Goal: Book appointment/travel/reservation

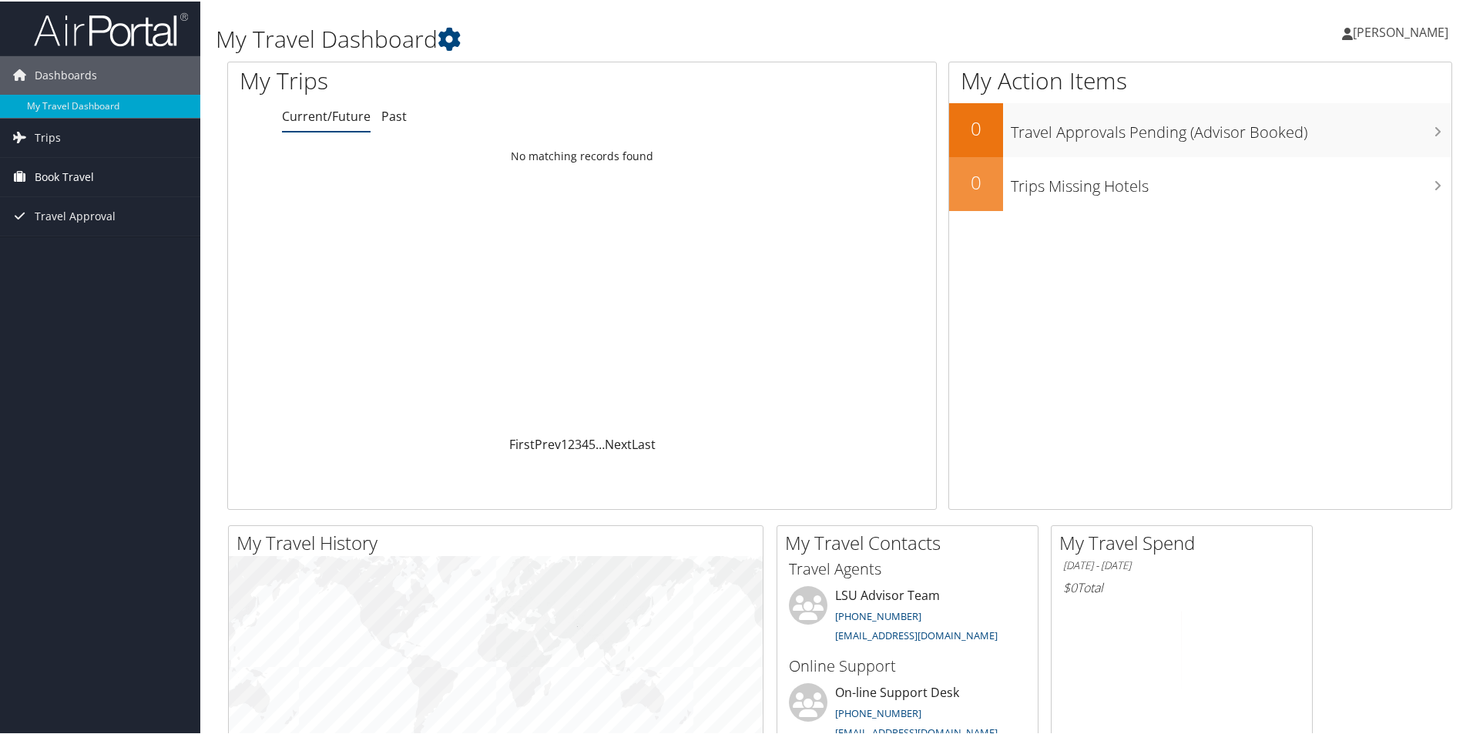
click at [59, 178] on span "Book Travel" at bounding box center [64, 175] width 59 height 39
click at [121, 210] on link "Agent Booking Request" at bounding box center [100, 206] width 200 height 23
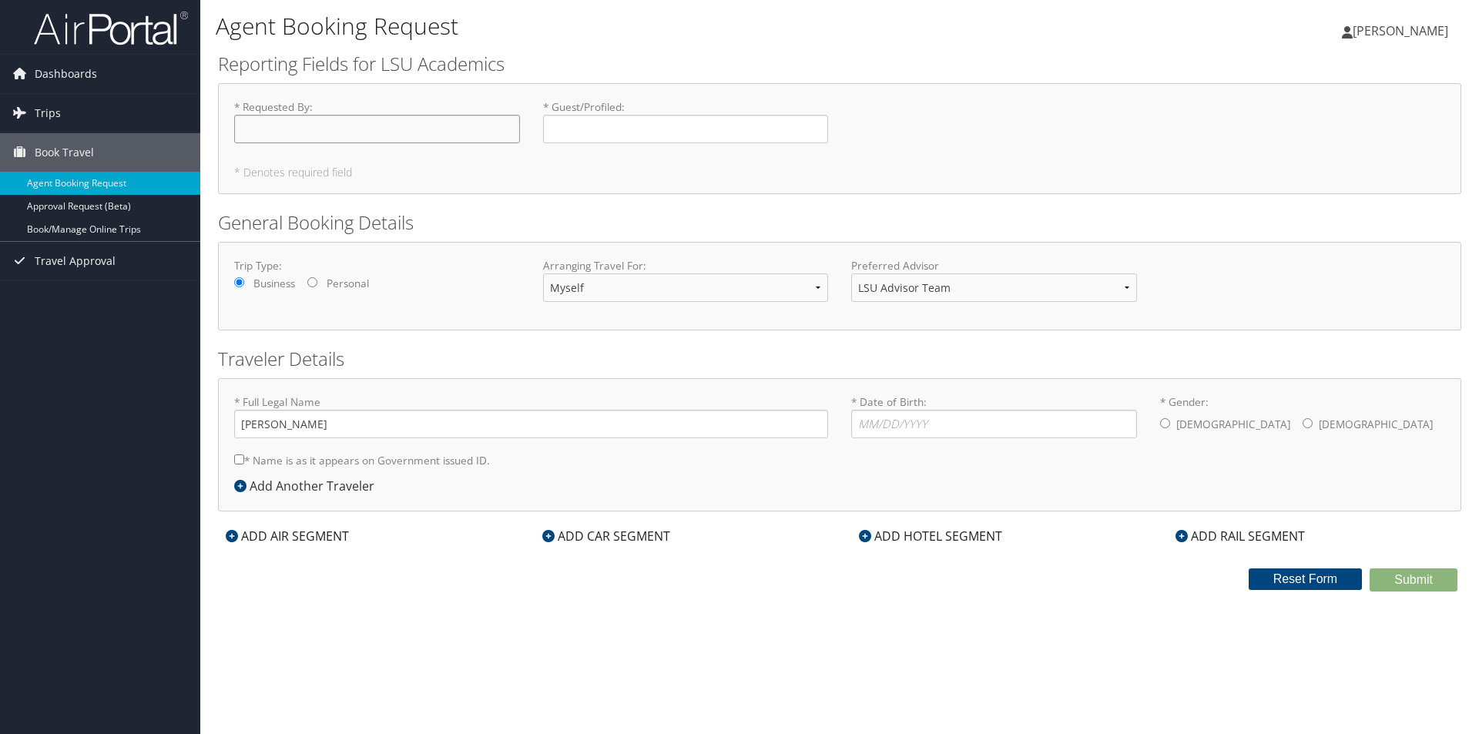
click at [424, 126] on input "* Requested By : Required" at bounding box center [377, 129] width 286 height 28
type input "[PERSON_NAME]"
click at [917, 425] on input "* Date of Birth: Invalid Date" at bounding box center [994, 424] width 286 height 28
type input "08/03/1993"
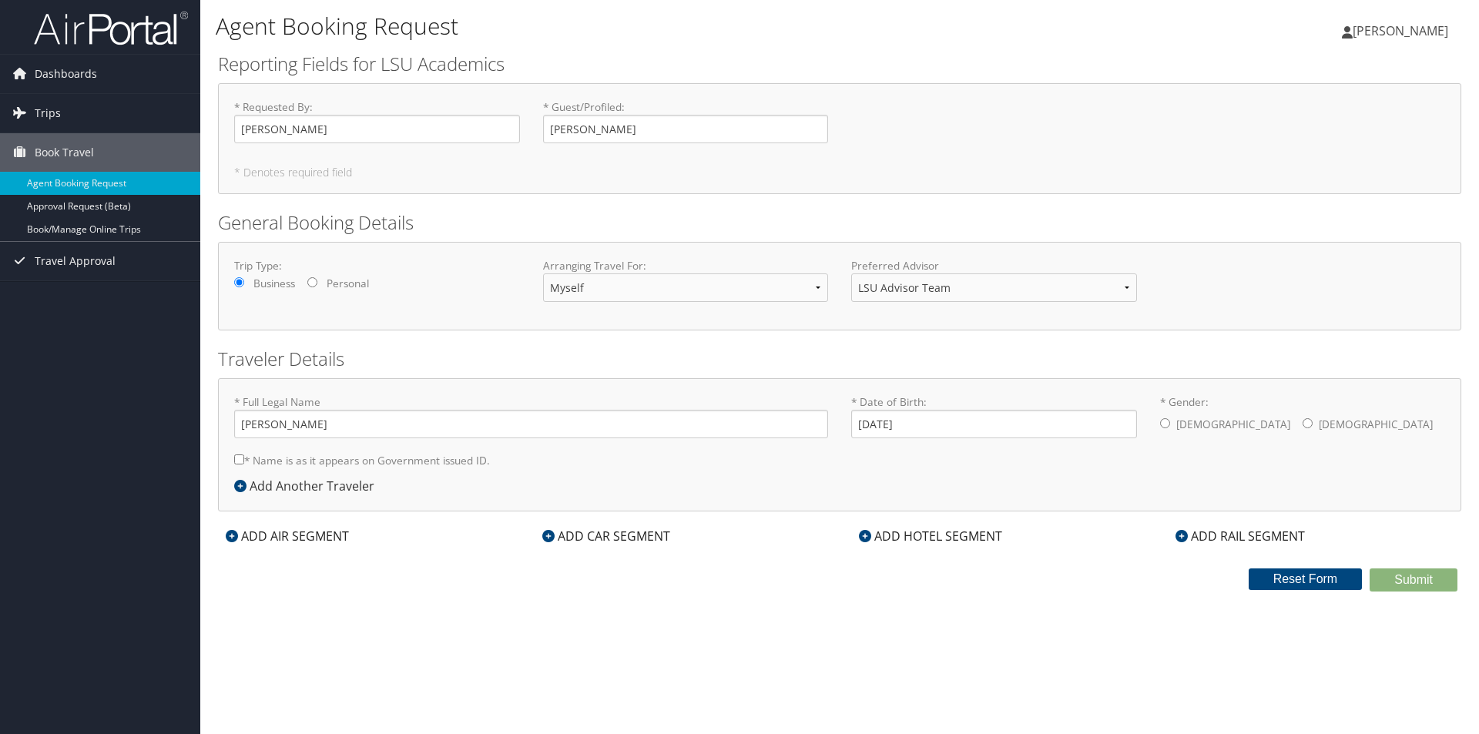
click at [1167, 427] on input "* Gender: Male Female" at bounding box center [1165, 423] width 10 height 10
radio input "true"
click at [277, 532] on div "ADD AIR SEGMENT" at bounding box center [287, 536] width 139 height 18
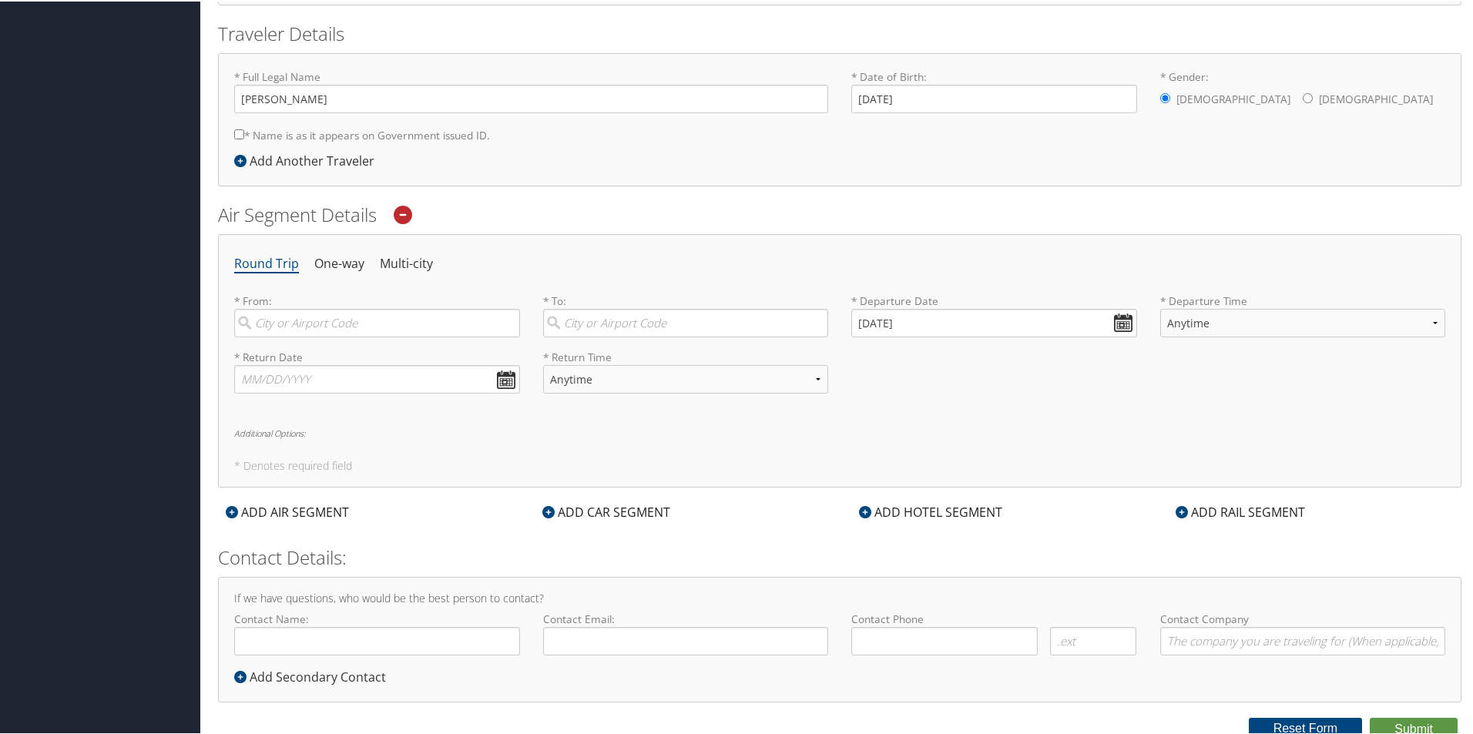
scroll to position [332, 0]
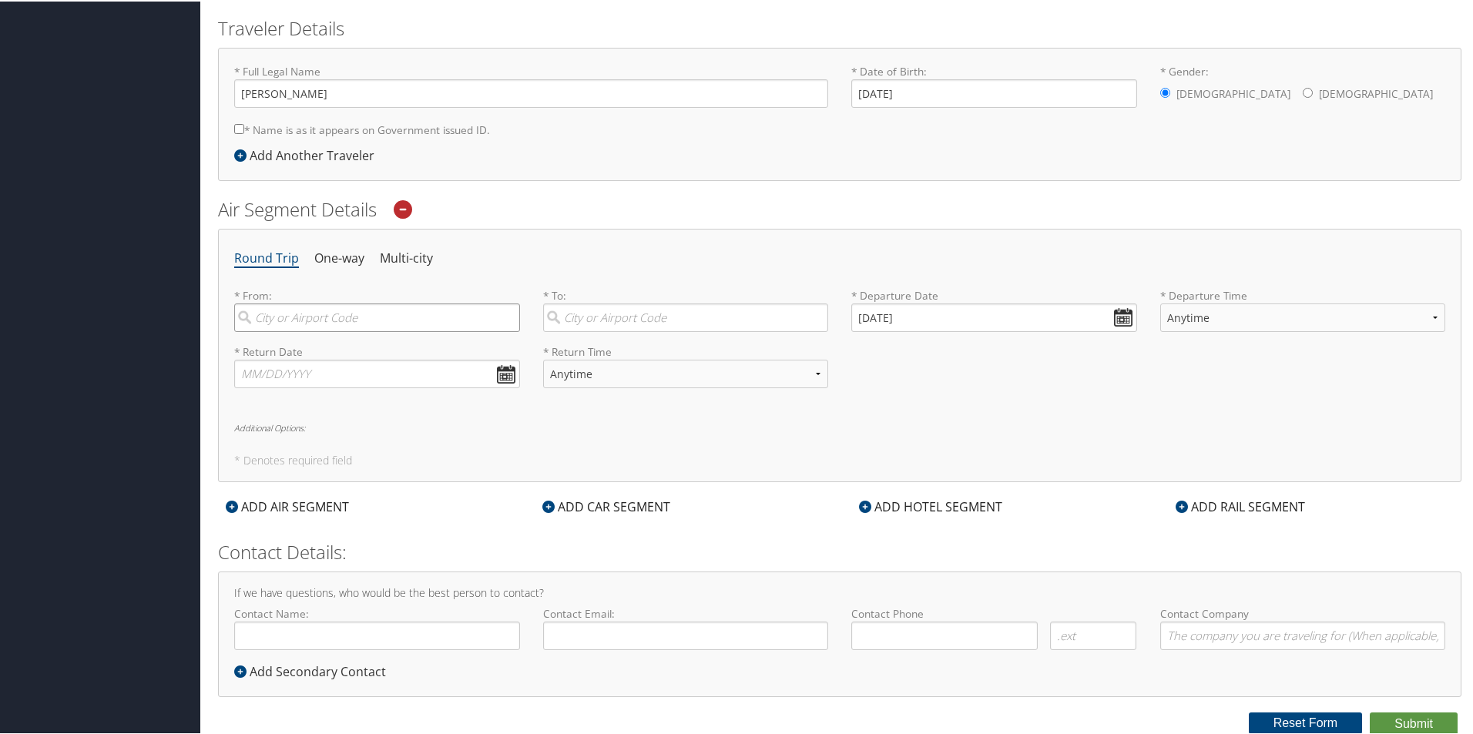
click at [370, 311] on input "search" at bounding box center [377, 316] width 286 height 28
click at [354, 361] on div "City" at bounding box center [378, 368] width 265 height 20
click at [354, 330] on input "btr" at bounding box center [377, 316] width 286 height 28
type input "Baton Rouge (BTR LA)"
click at [617, 321] on input "search" at bounding box center [686, 316] width 286 height 28
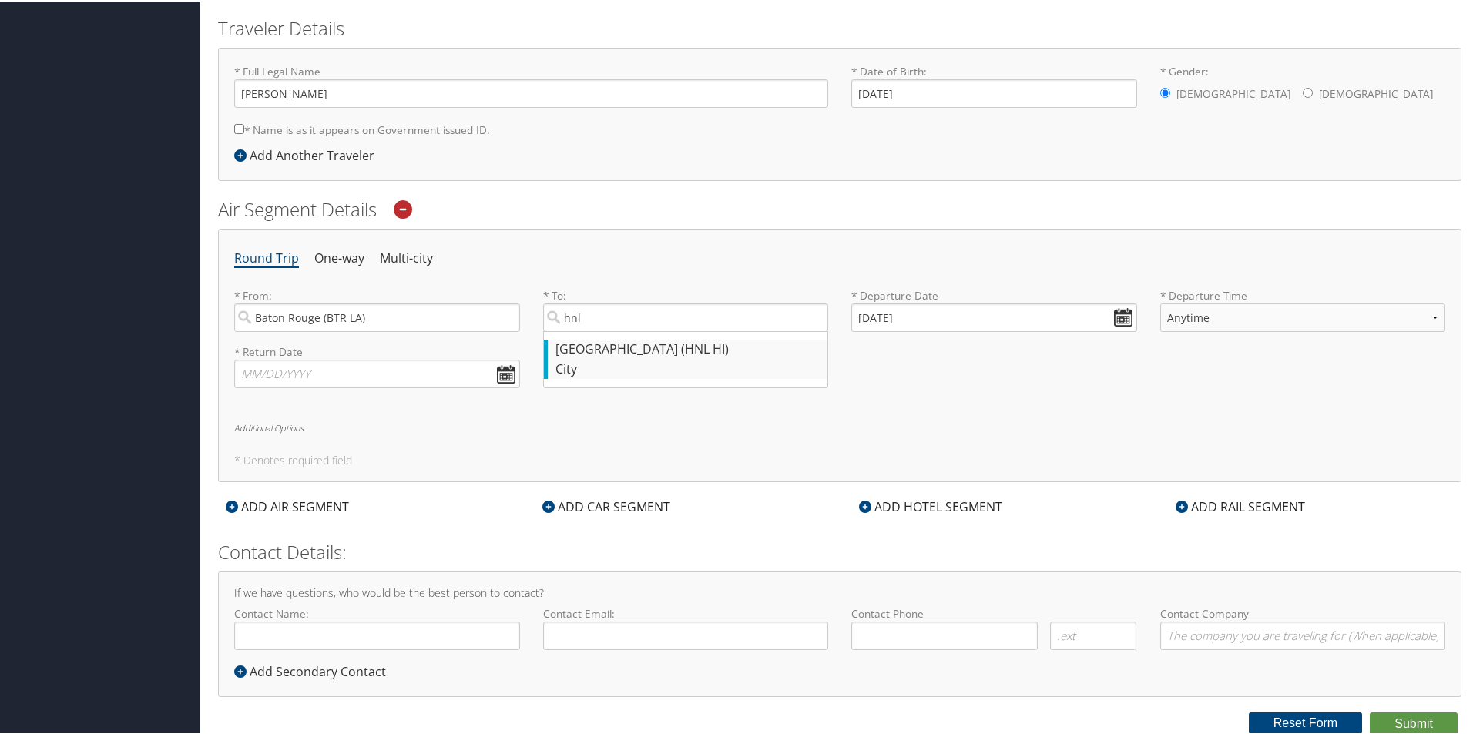
click at [649, 363] on div "City" at bounding box center [687, 368] width 265 height 20
click at [649, 330] on input "hnl" at bounding box center [686, 316] width 286 height 28
type input "Honolulu (HNL HI)"
click at [1108, 321] on input "09/06/2025" at bounding box center [994, 316] width 286 height 28
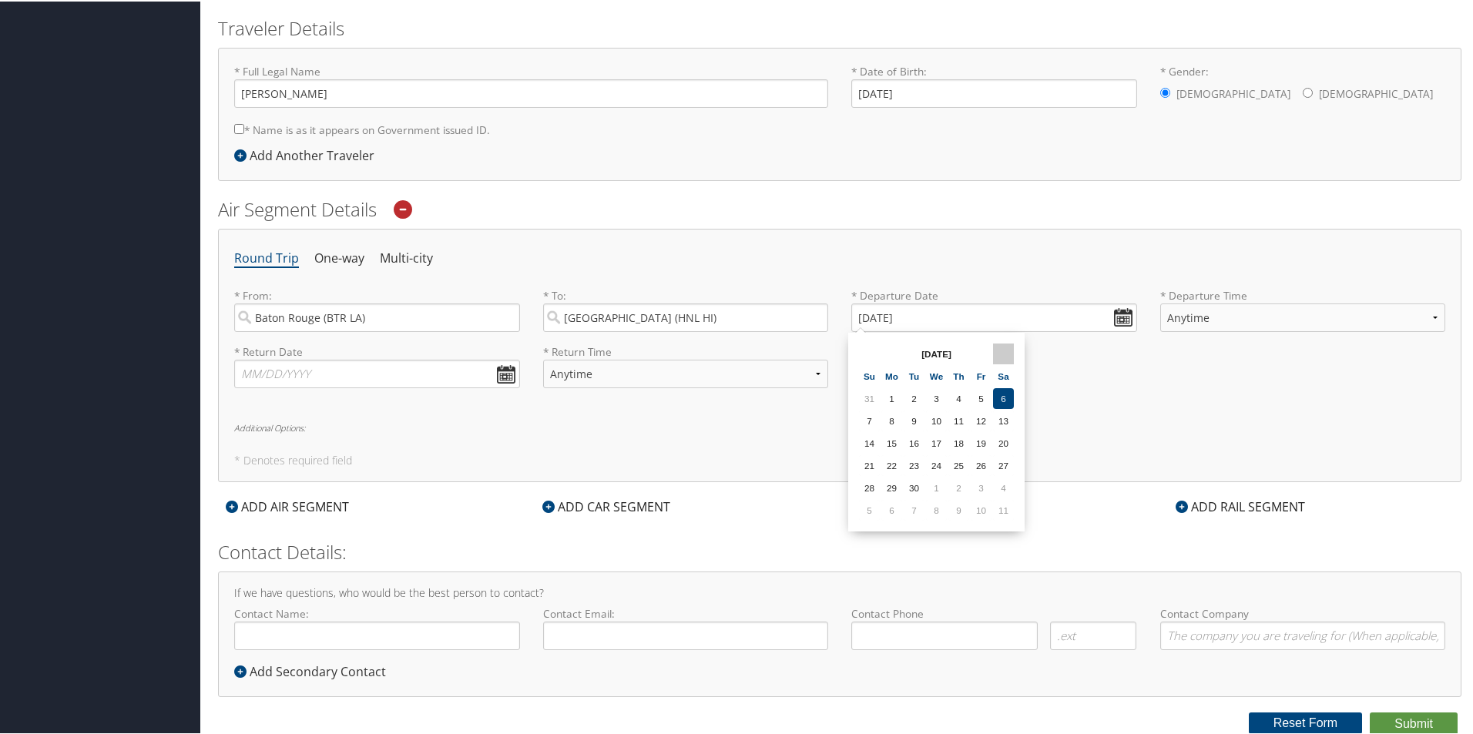
click at [1011, 353] on th at bounding box center [1003, 352] width 21 height 21
click at [929, 444] on td "15" at bounding box center [936, 441] width 21 height 21
type input "10/15/2025"
click at [1202, 312] on select "Anytime Early Morning (5AM-7AM) Morning (7AM-12PM) Afternoon (12PM-5PM) Evening…" at bounding box center [1303, 316] width 286 height 28
drag, startPoint x: 1202, startPoint y: 312, endPoint x: 1181, endPoint y: 310, distance: 20.2
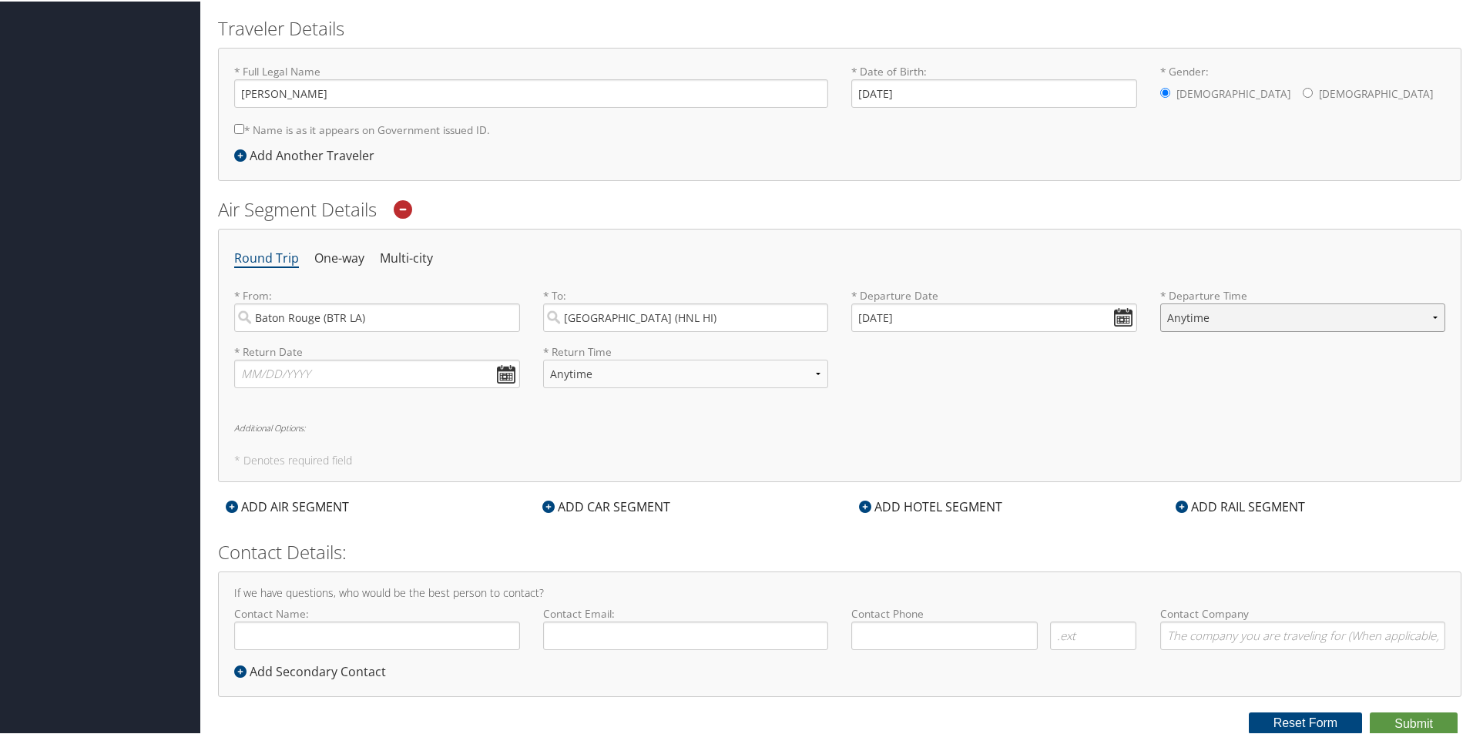
click at [1202, 312] on select "Anytime Early Morning (5AM-7AM) Morning (7AM-12PM) Afternoon (12PM-5PM) Evening…" at bounding box center [1303, 316] width 286 height 28
click at [1071, 310] on input "10/15/2025" at bounding box center [994, 316] width 286 height 28
click at [468, 368] on input "text" at bounding box center [377, 372] width 286 height 28
click at [385, 417] on th at bounding box center [389, 408] width 21 height 21
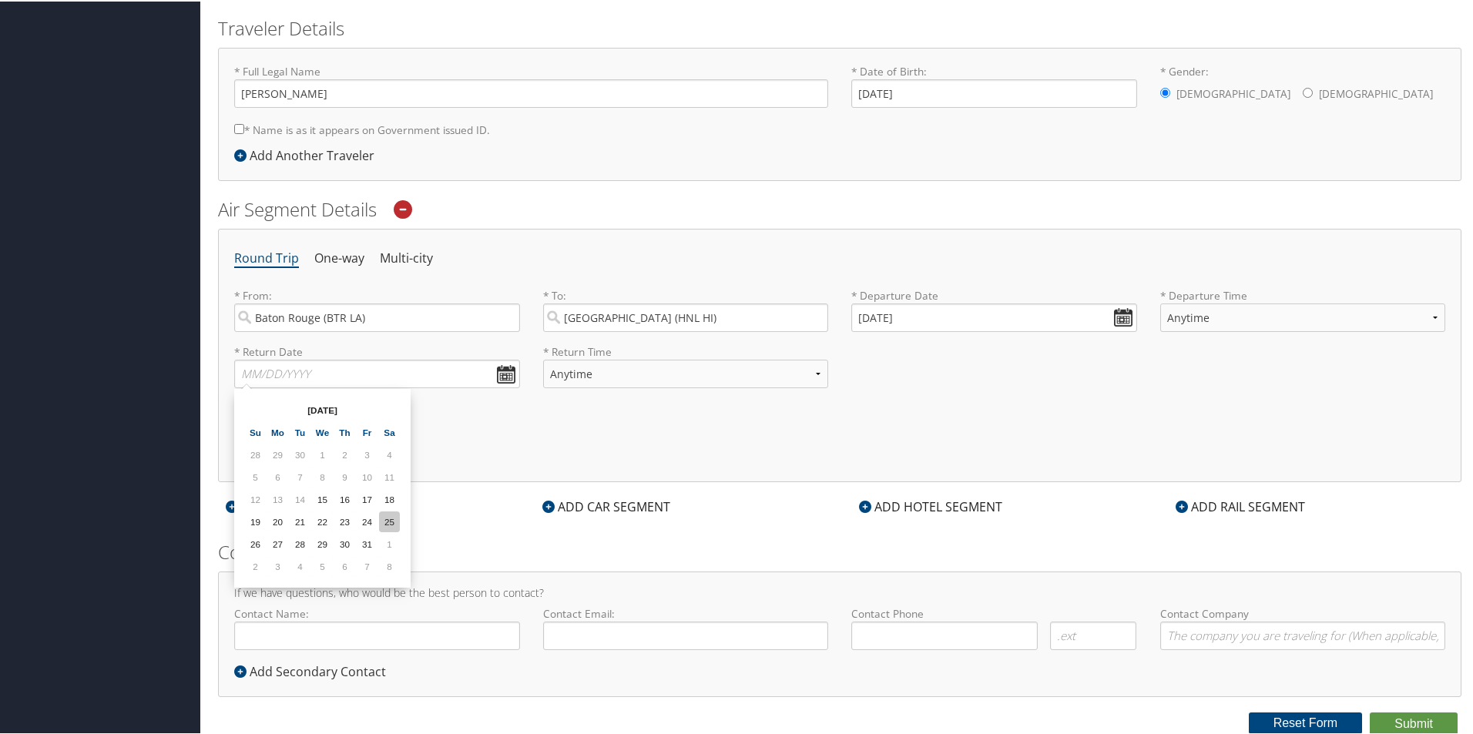
click at [381, 528] on td "25" at bounding box center [389, 520] width 21 height 21
type input "10/25/2025"
click at [452, 632] on input "Contact Name:" at bounding box center [377, 634] width 286 height 28
click at [590, 556] on h2 "Contact Details:" at bounding box center [839, 551] width 1243 height 26
click at [1105, 313] on input "10/15/2025" at bounding box center [994, 316] width 286 height 28
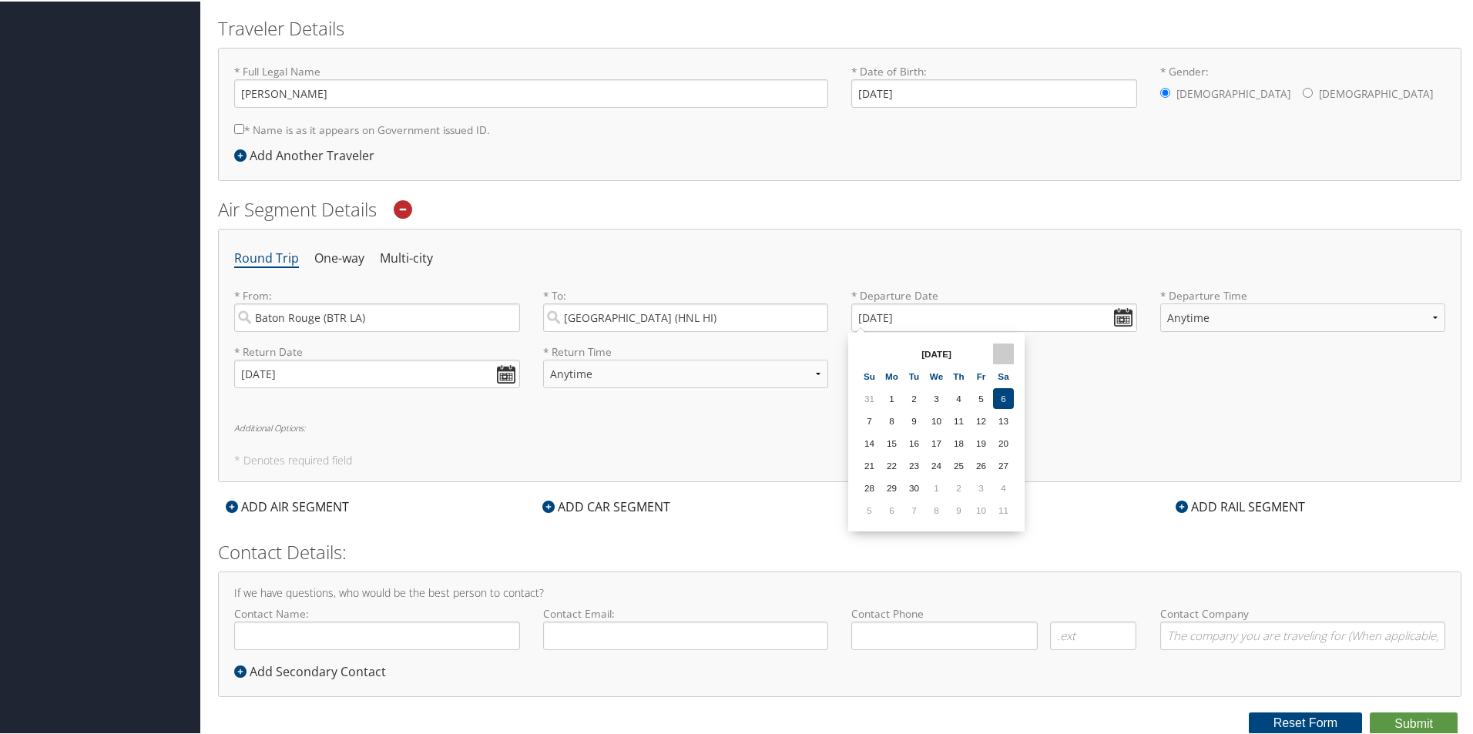
click at [1012, 349] on th at bounding box center [1003, 352] width 21 height 21
click at [913, 441] on td "14" at bounding box center [913, 441] width 21 height 21
type input "10/14/2025"
click at [1386, 723] on button "Submit" at bounding box center [1413, 722] width 88 height 23
click at [245, 128] on label "* Name is as it appears on Government issued ID." at bounding box center [362, 128] width 256 height 28
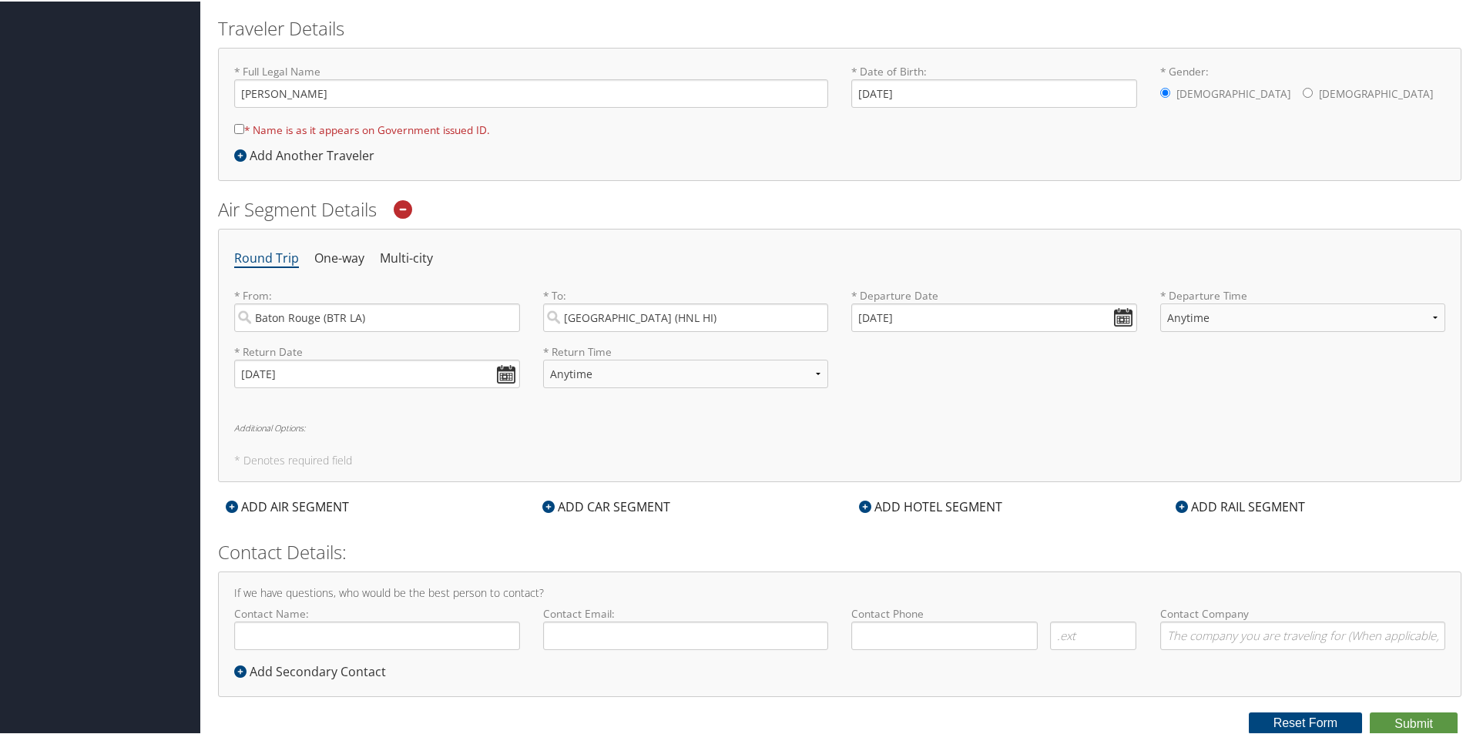
click at [244, 128] on input "* Name is as it appears on Government issued ID." at bounding box center [239, 127] width 10 height 10
checkbox input "true"
click at [1413, 719] on button "Submit" at bounding box center [1413, 722] width 88 height 23
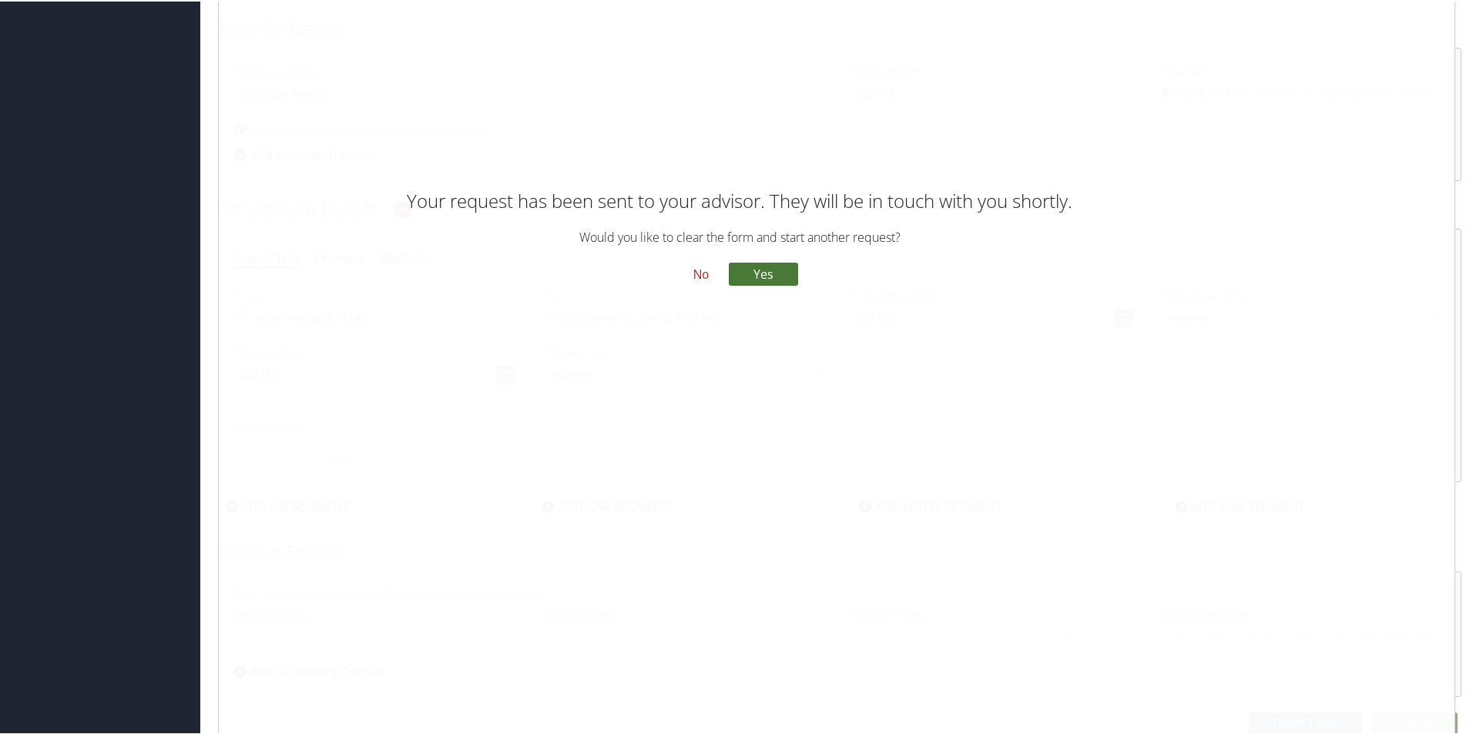
click at [749, 273] on button "Yes" at bounding box center [763, 271] width 69 height 23
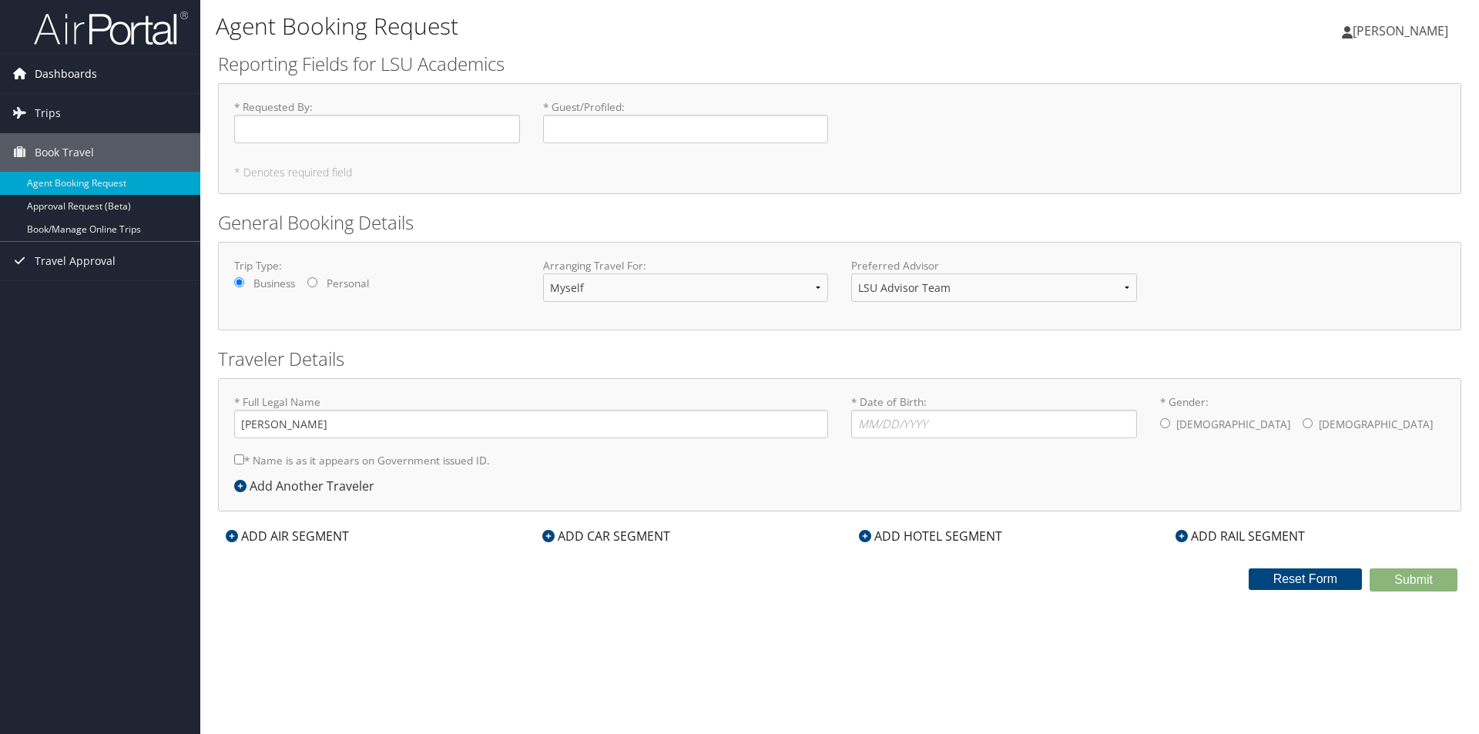
click at [66, 64] on span "Dashboards" at bounding box center [66, 74] width 62 height 39
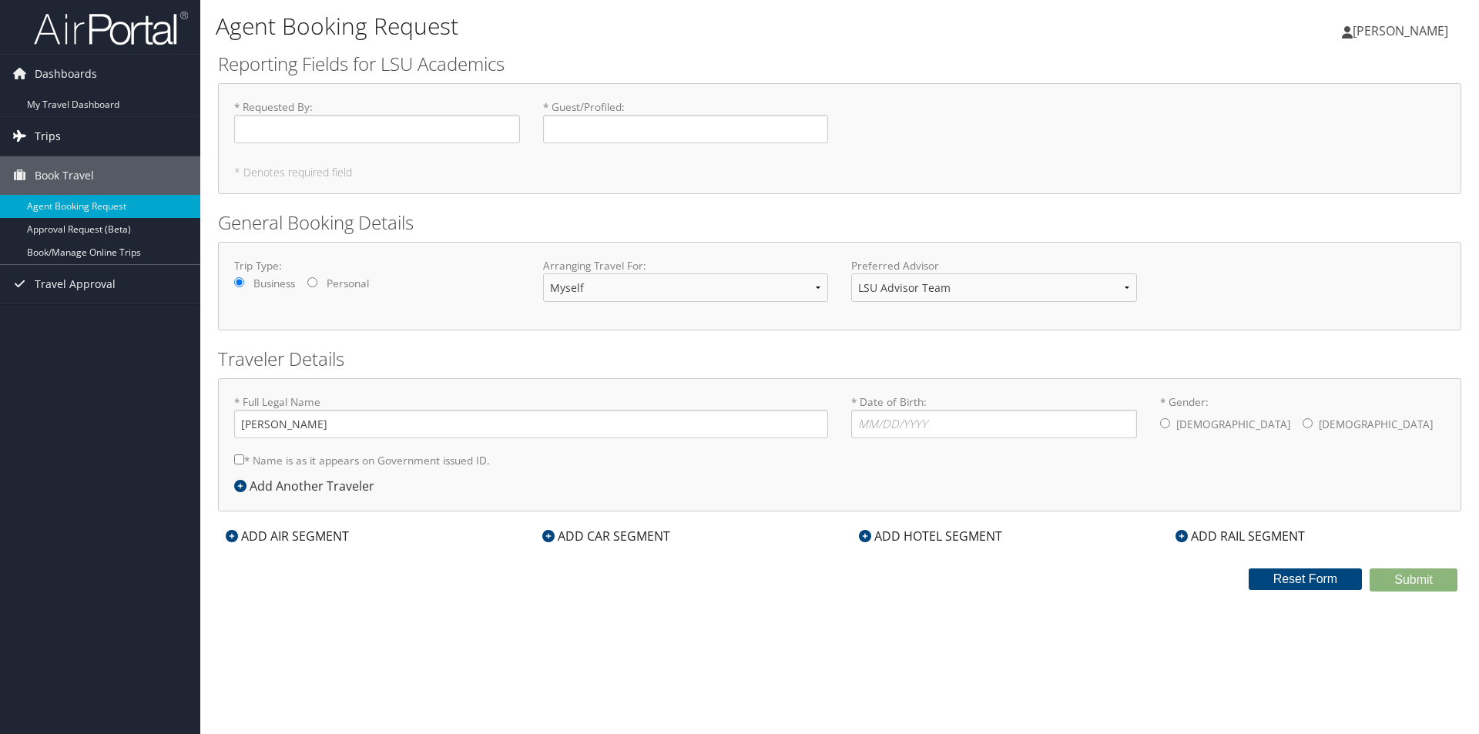
click at [65, 142] on link "Trips" at bounding box center [100, 136] width 200 height 39
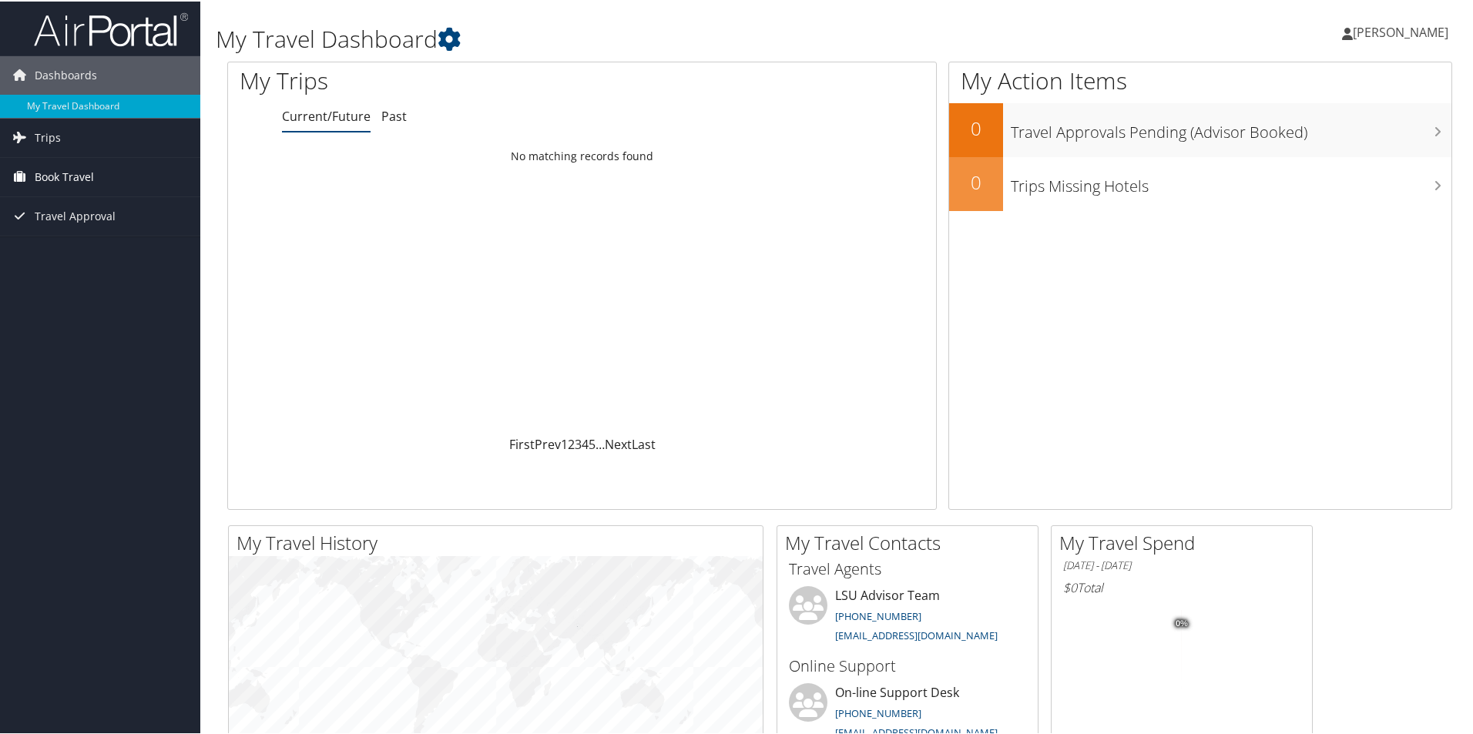
click at [50, 176] on span "Book Travel" at bounding box center [64, 175] width 59 height 39
click at [72, 246] on link "Book/Manage Online Trips" at bounding box center [100, 252] width 200 height 23
click at [72, 258] on link "Book/Manage Online Trips" at bounding box center [100, 252] width 200 height 23
